Goal: Task Accomplishment & Management: Use online tool/utility

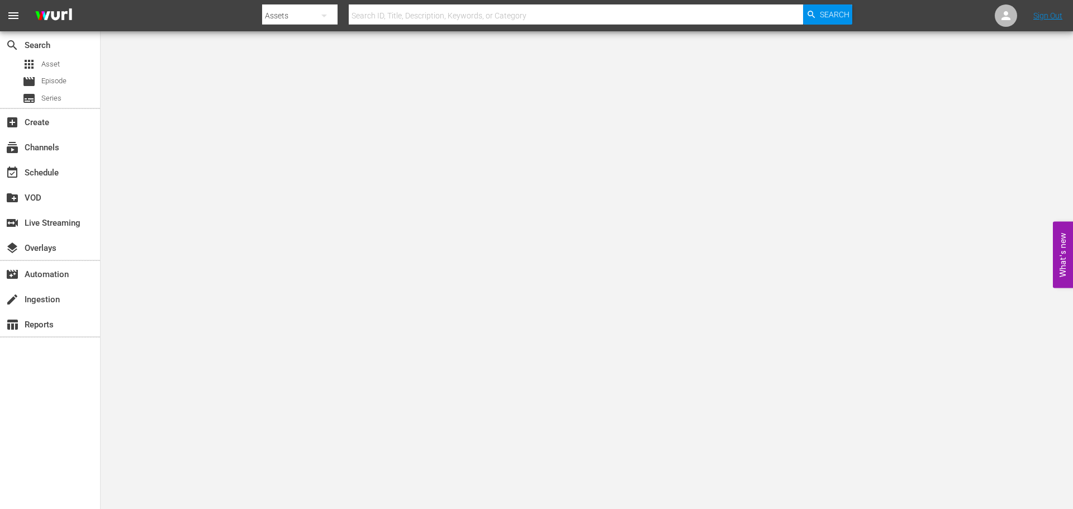
click at [436, 13] on input "text" at bounding box center [576, 15] width 455 height 27
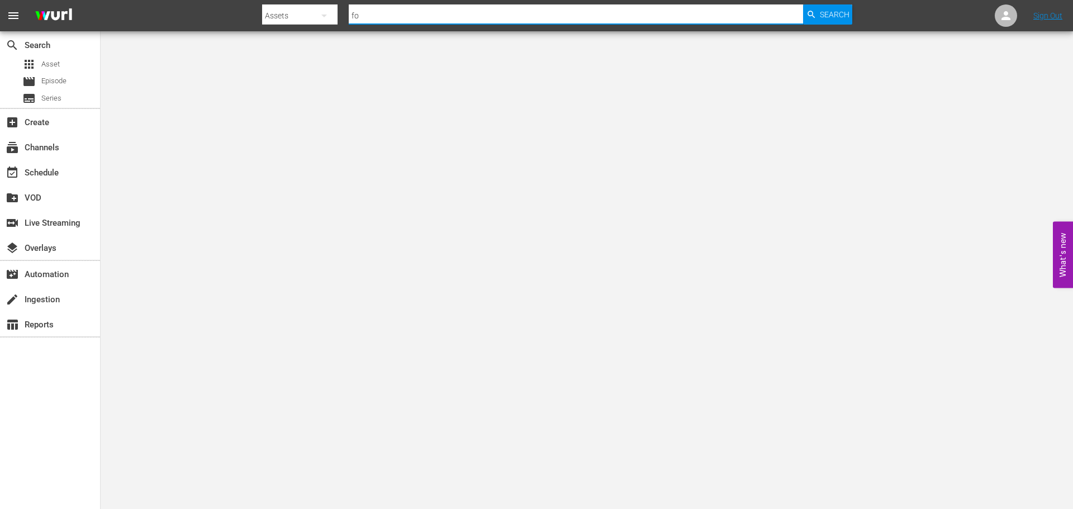
type input "[PERSON_NAME]'s war"
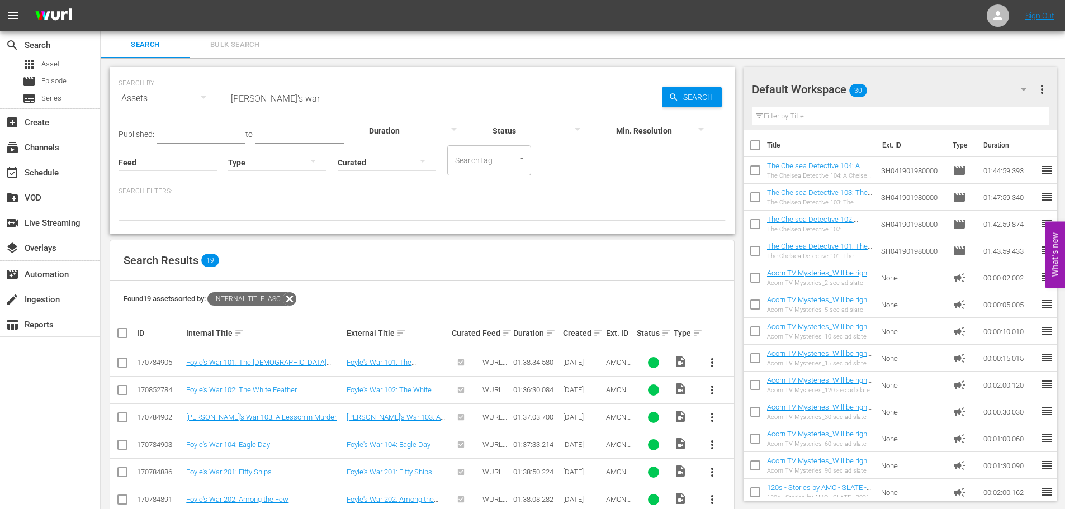
click at [320, 98] on input "[PERSON_NAME]'s war" at bounding box center [445, 98] width 434 height 27
type input "red king"
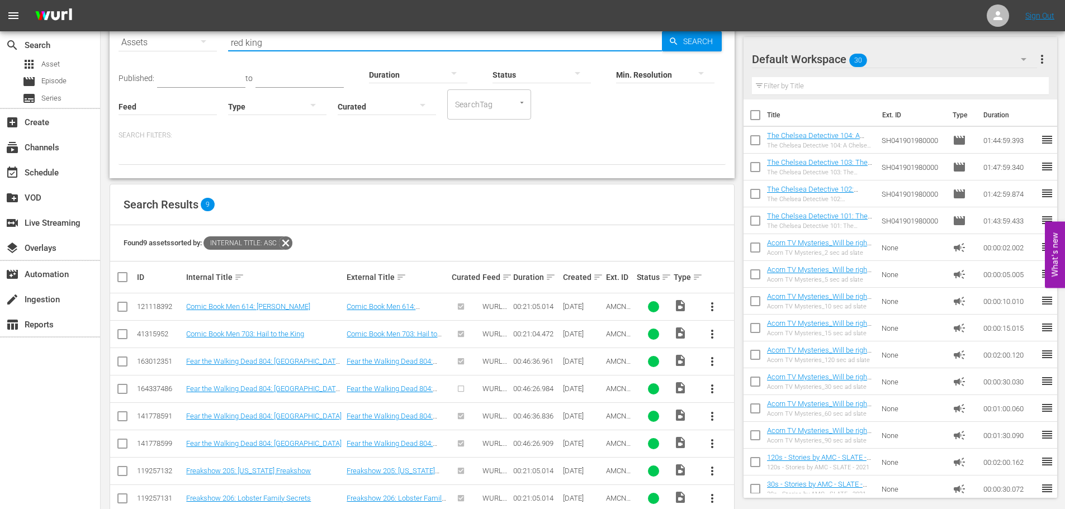
scroll to position [107, 0]
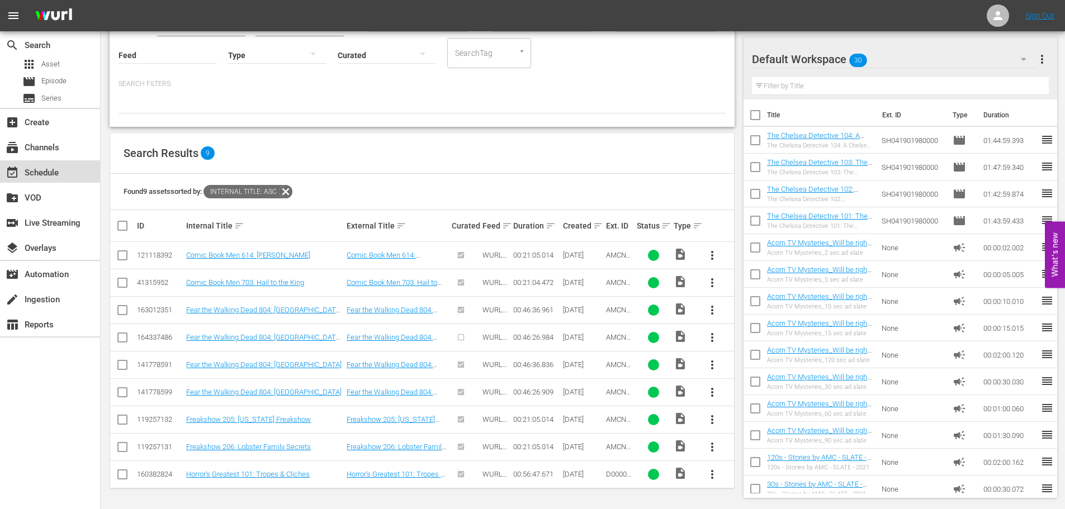
click at [65, 173] on div "event_available Schedule" at bounding box center [50, 171] width 100 height 22
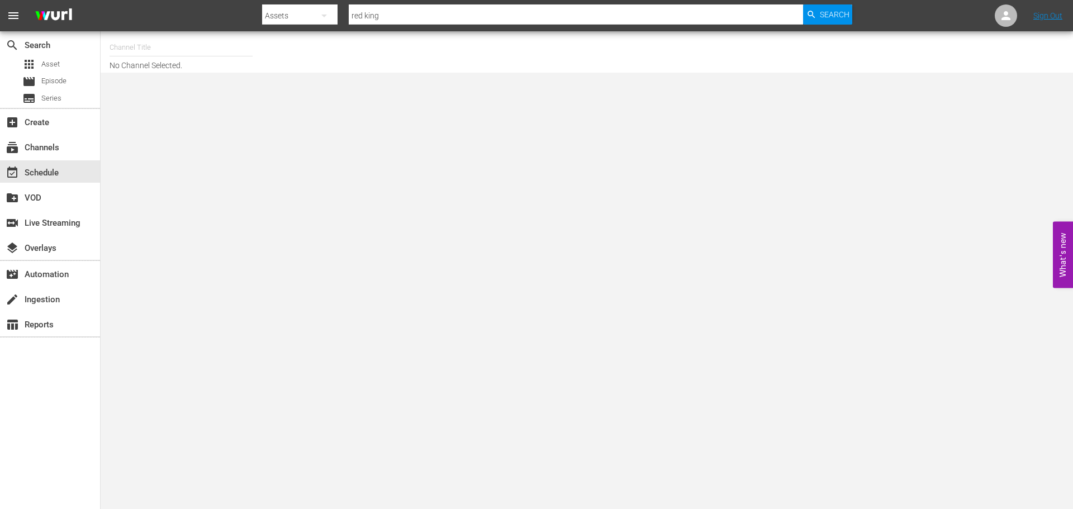
click at [146, 57] on input "text" at bounding box center [181, 47] width 143 height 27
click at [190, 110] on div "Scares by Shudder - Roku Feed (1567 - amc_scaresbyshudder_2)" at bounding box center [264, 105] width 290 height 27
type input "Scares by Shudder - Roku Feed (1567 - amc_scaresbyshudder_2)"
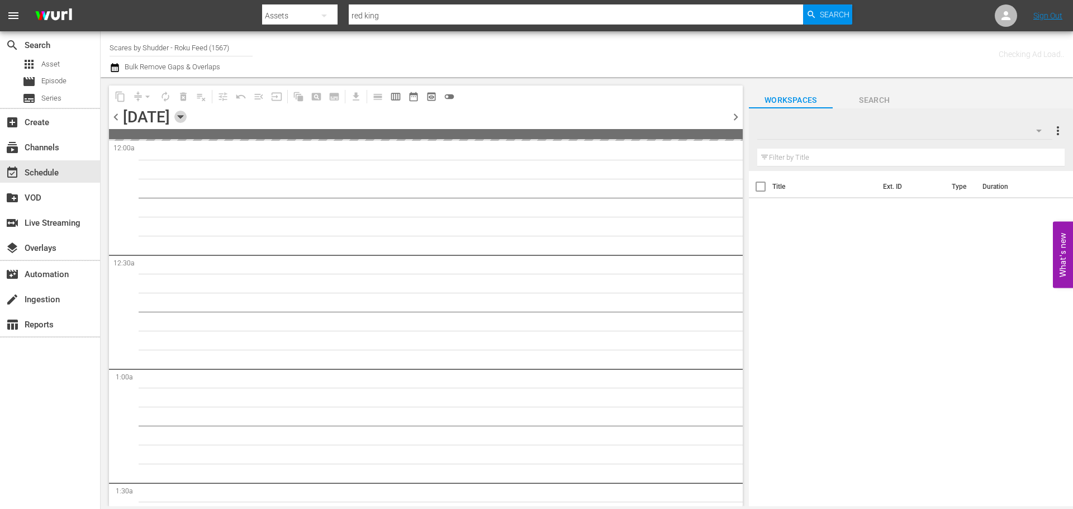
click at [187, 117] on icon "button" at bounding box center [180, 117] width 12 height 12
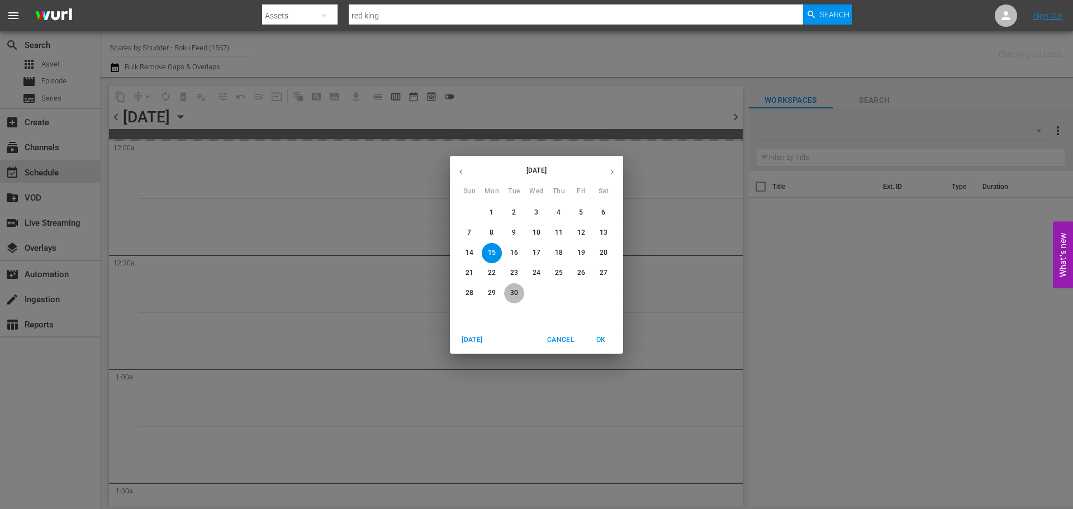
click at [517, 287] on button "30" at bounding box center [514, 293] width 20 height 20
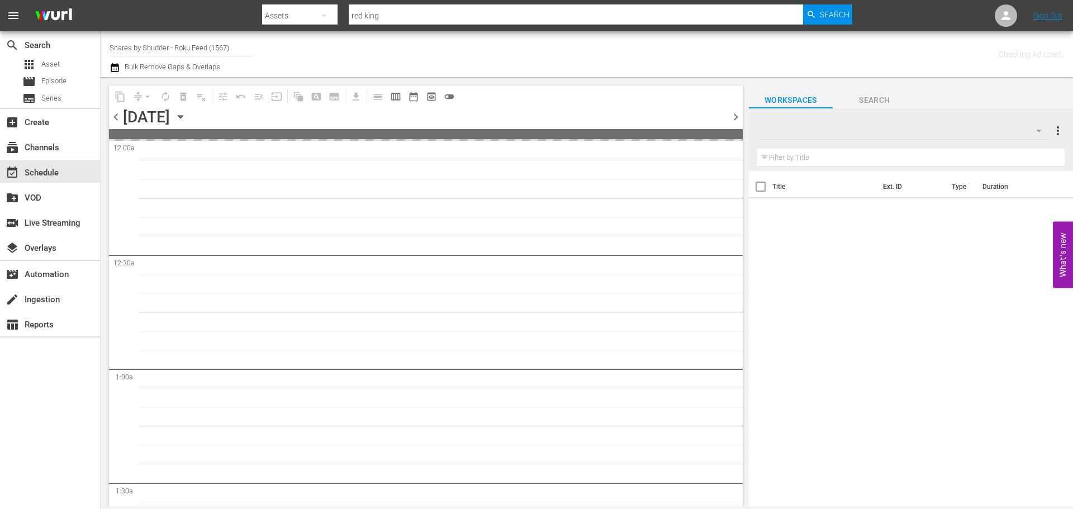
click at [731, 121] on span "chevron_right" at bounding box center [736, 117] width 14 height 14
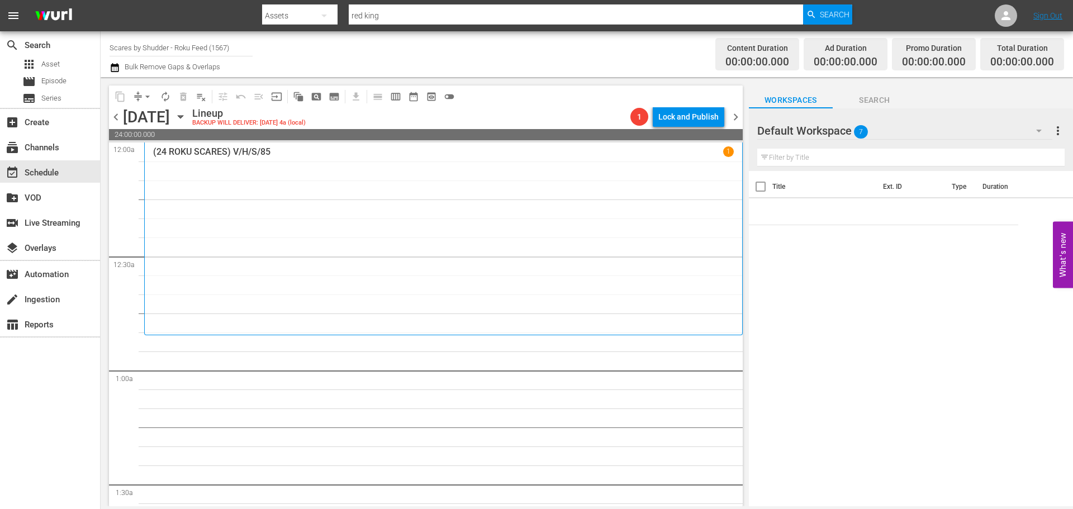
click at [230, 174] on div "(24 ROKU SCARES) V/H/S/85 1" at bounding box center [443, 238] width 581 height 184
